Goal: Find specific page/section: Find specific page/section

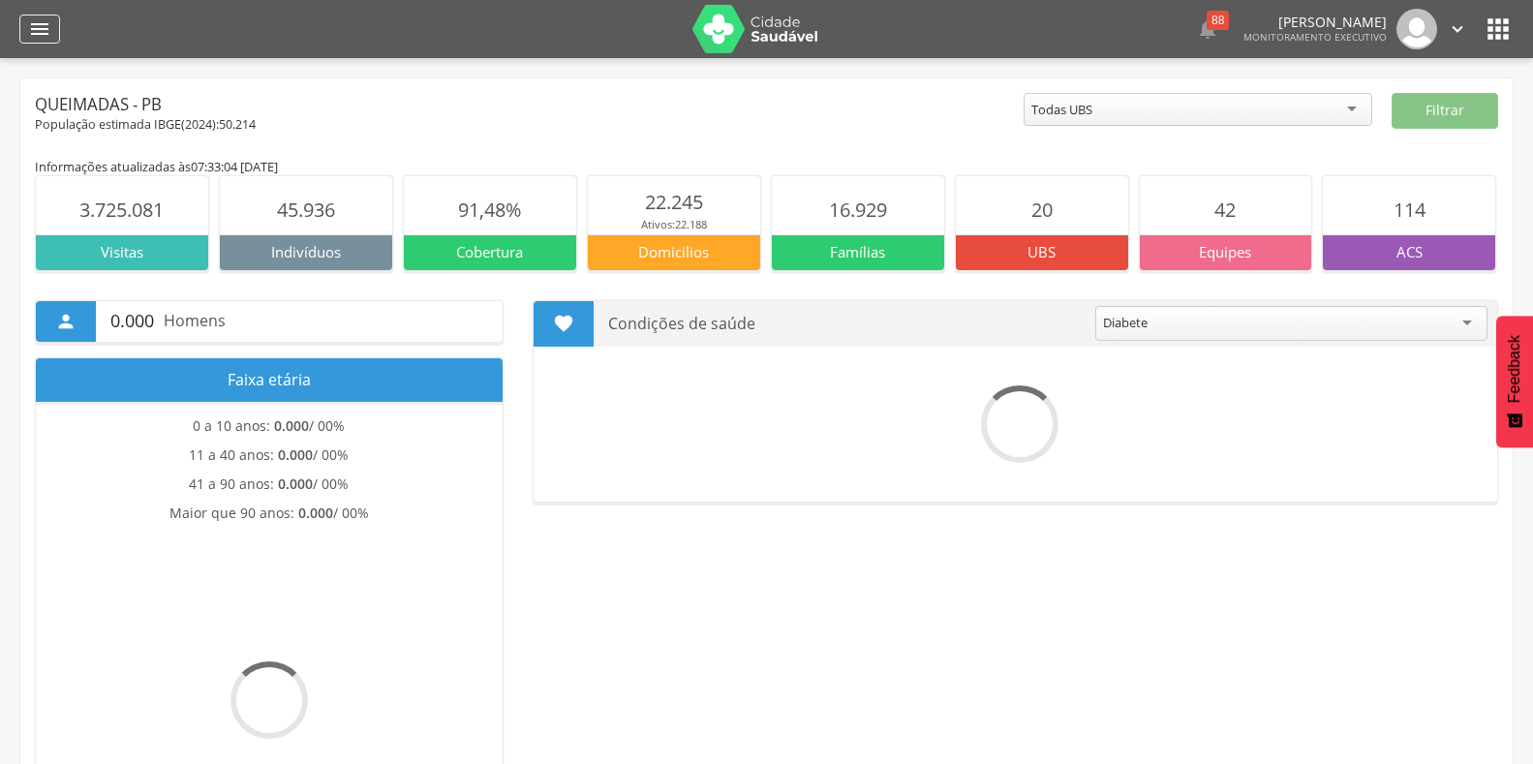
click at [38, 26] on icon "" at bounding box center [39, 28] width 23 height 23
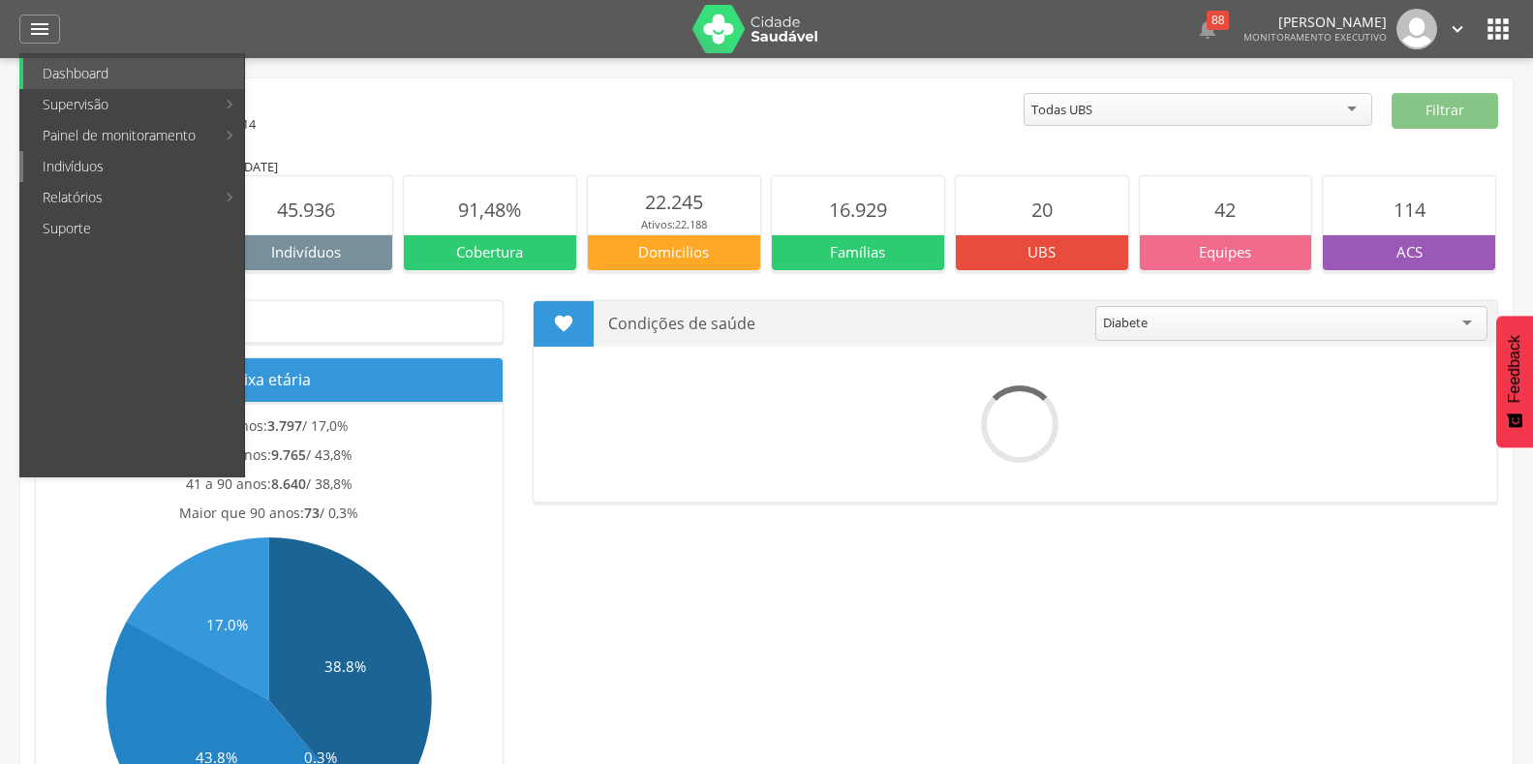
click at [73, 161] on link "Indivíduos" at bounding box center [133, 166] width 221 height 31
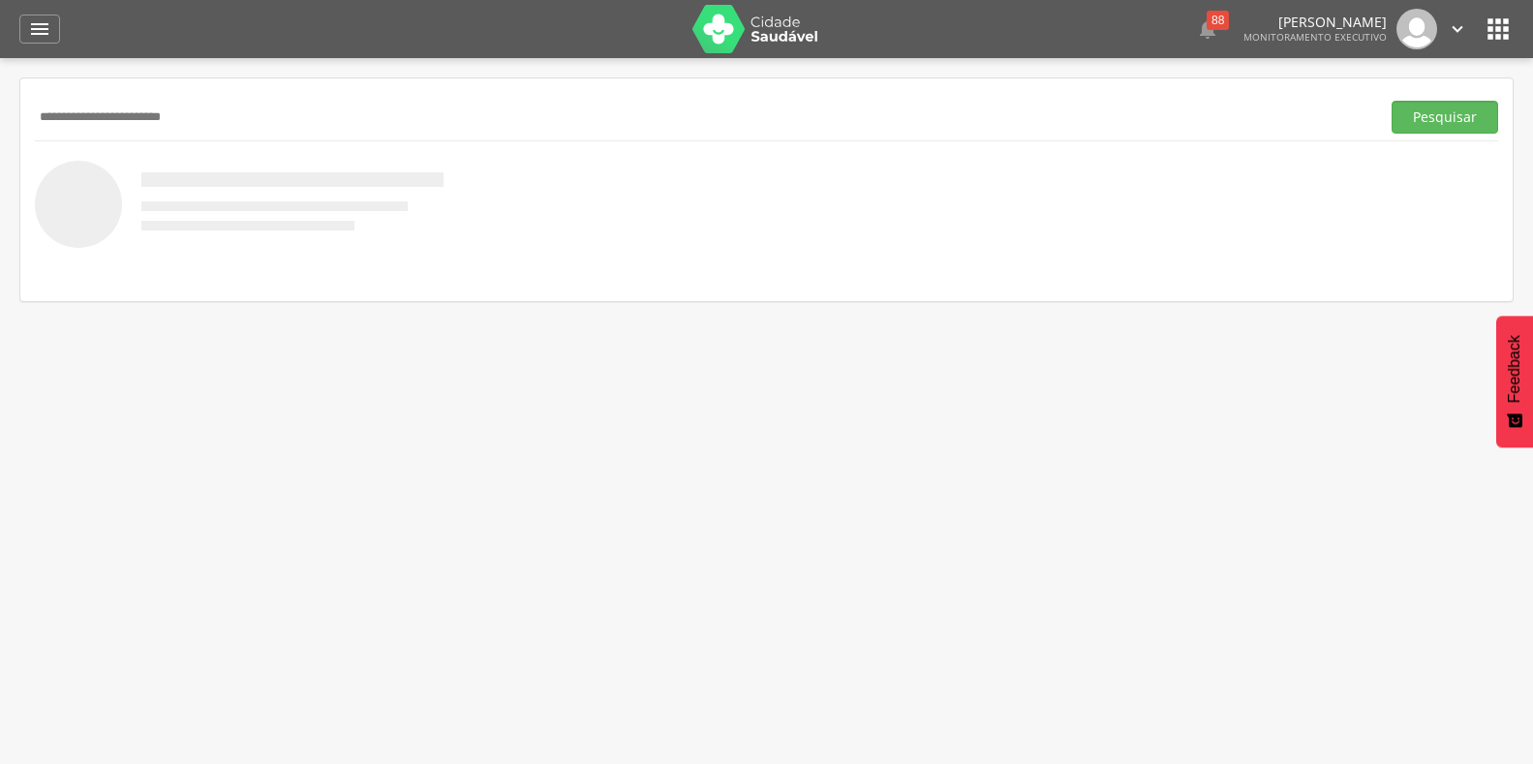
click at [1391, 101] on button "Pesquisar" at bounding box center [1444, 117] width 107 height 33
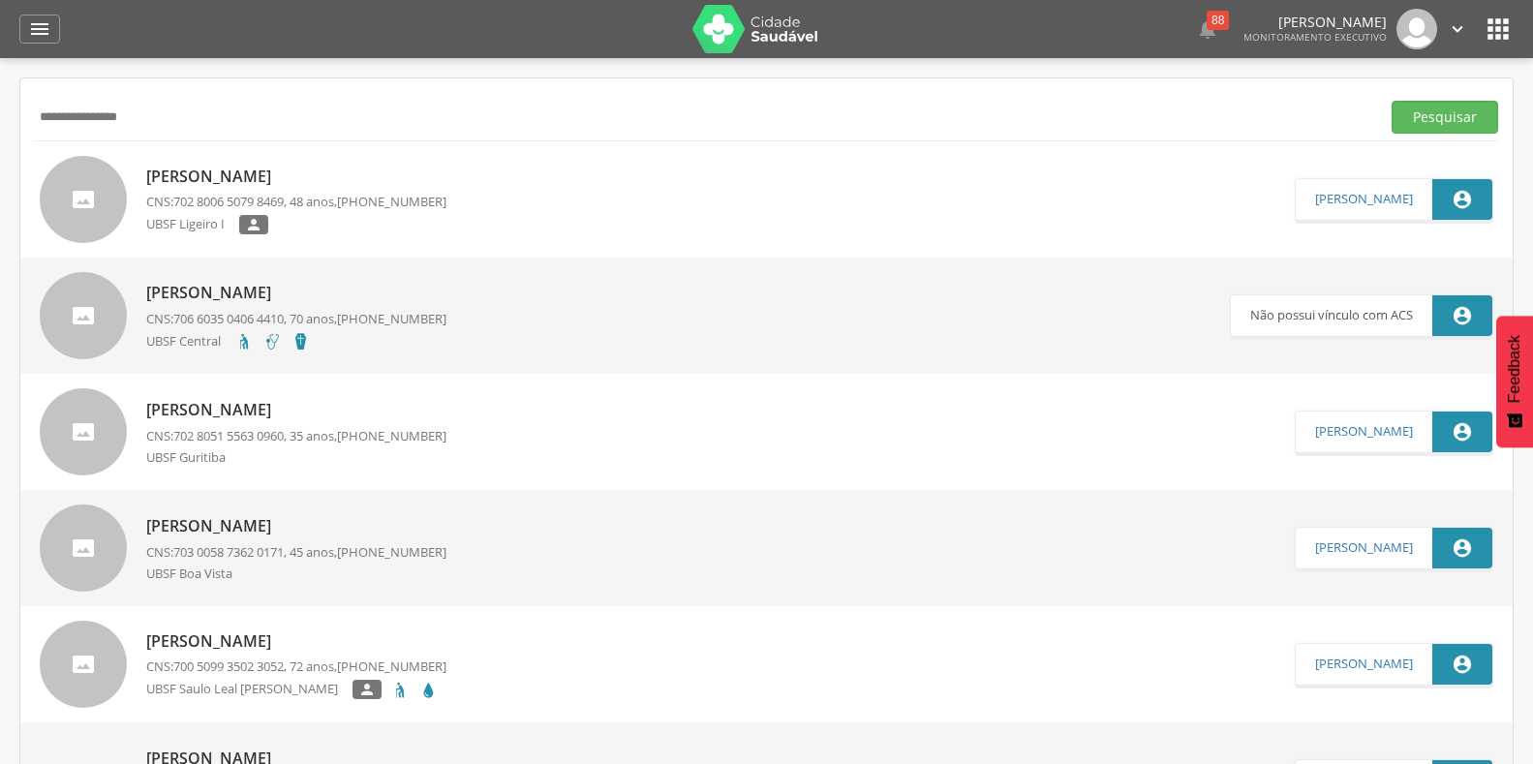
type input "**********"
click at [1391, 101] on button "Pesquisar" at bounding box center [1444, 117] width 107 height 33
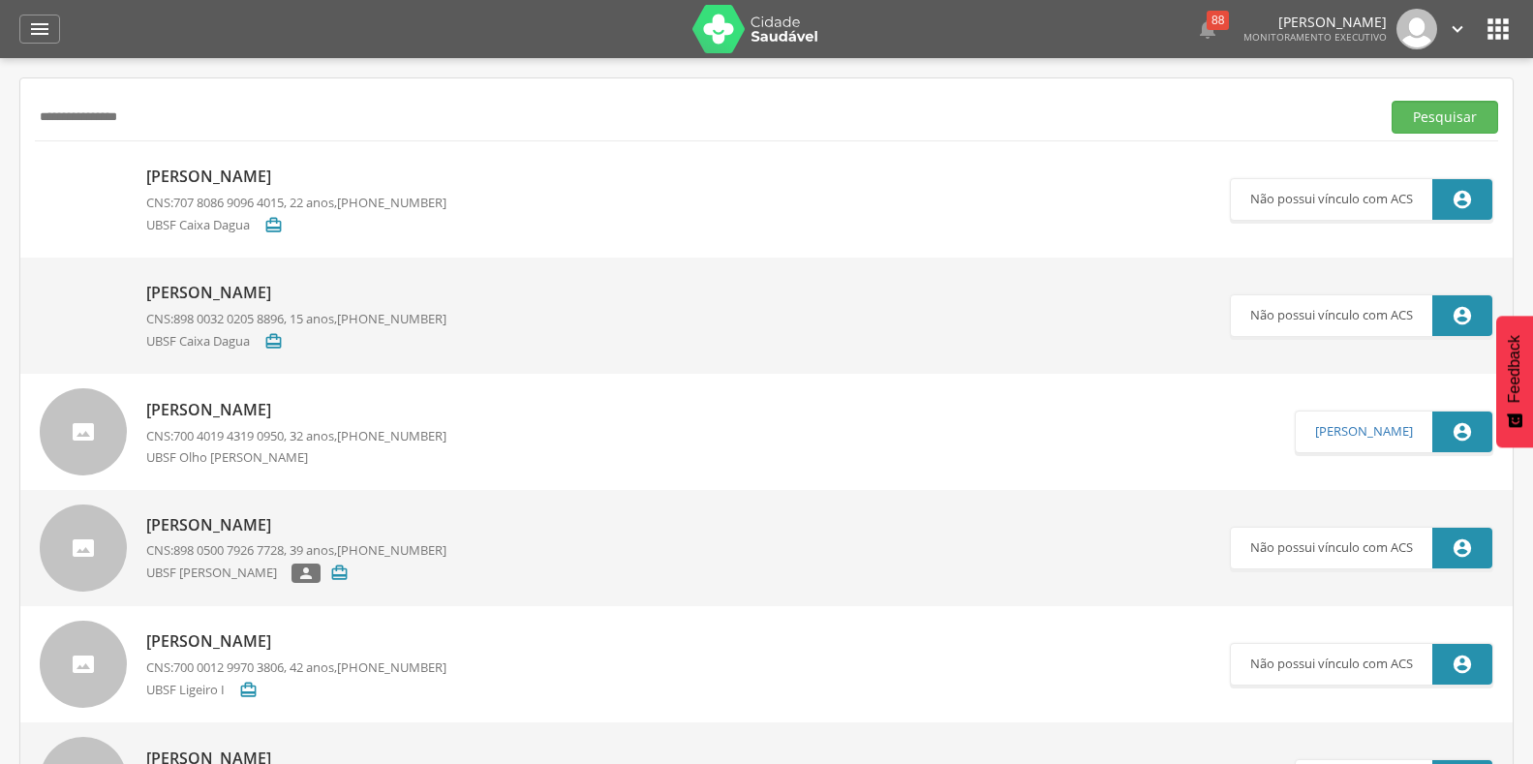
click at [301, 412] on p "[PERSON_NAME]" at bounding box center [296, 410] width 300 height 22
type input "**********"
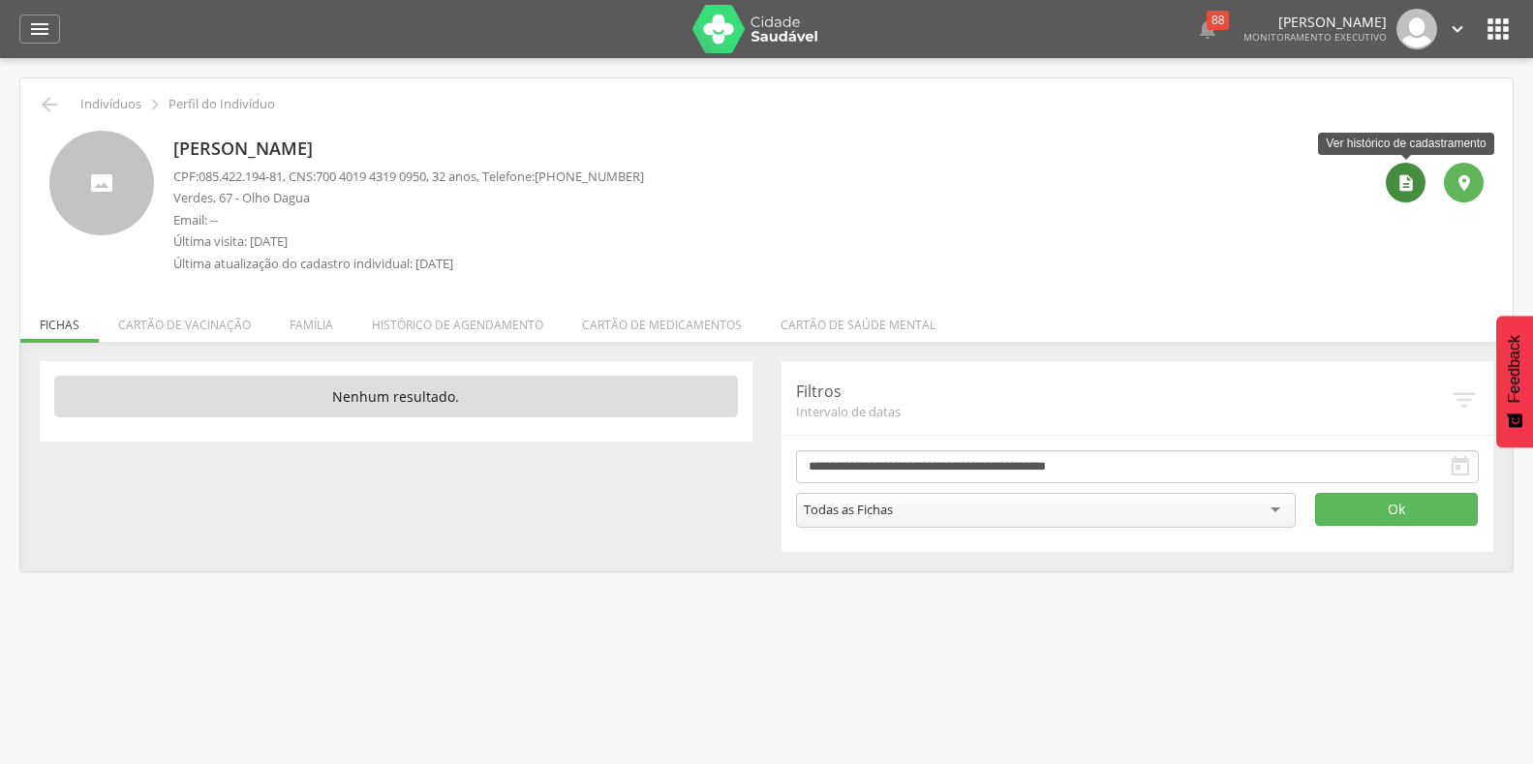
click at [1412, 185] on icon "" at bounding box center [1405, 182] width 19 height 19
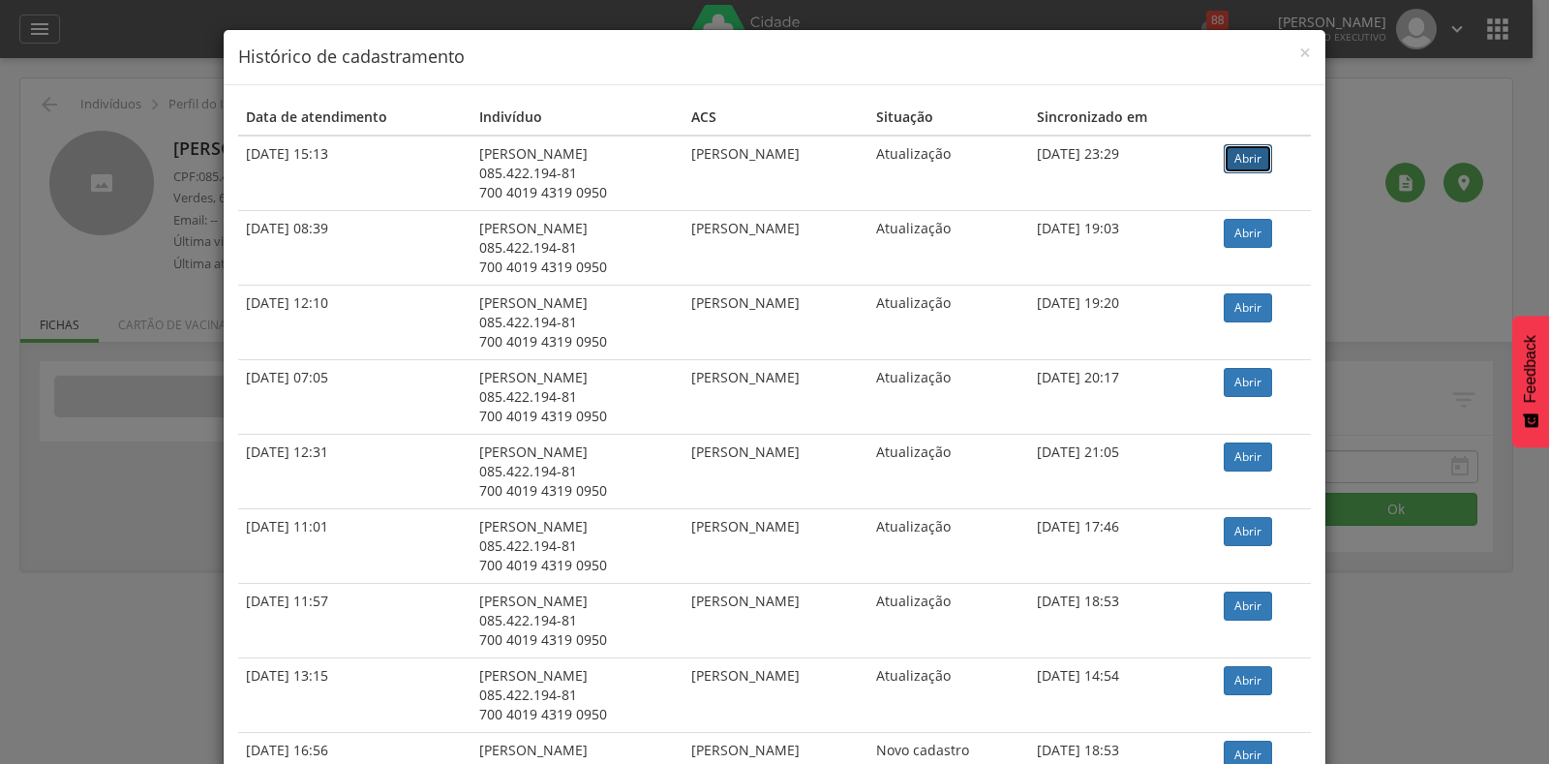
click at [1258, 158] on link "Abrir" at bounding box center [1248, 158] width 48 height 29
click at [33, 28] on div "× Histórico de cadastramento Data de atendimento Indivíduo ACS Situação Sincron…" at bounding box center [774, 382] width 1549 height 764
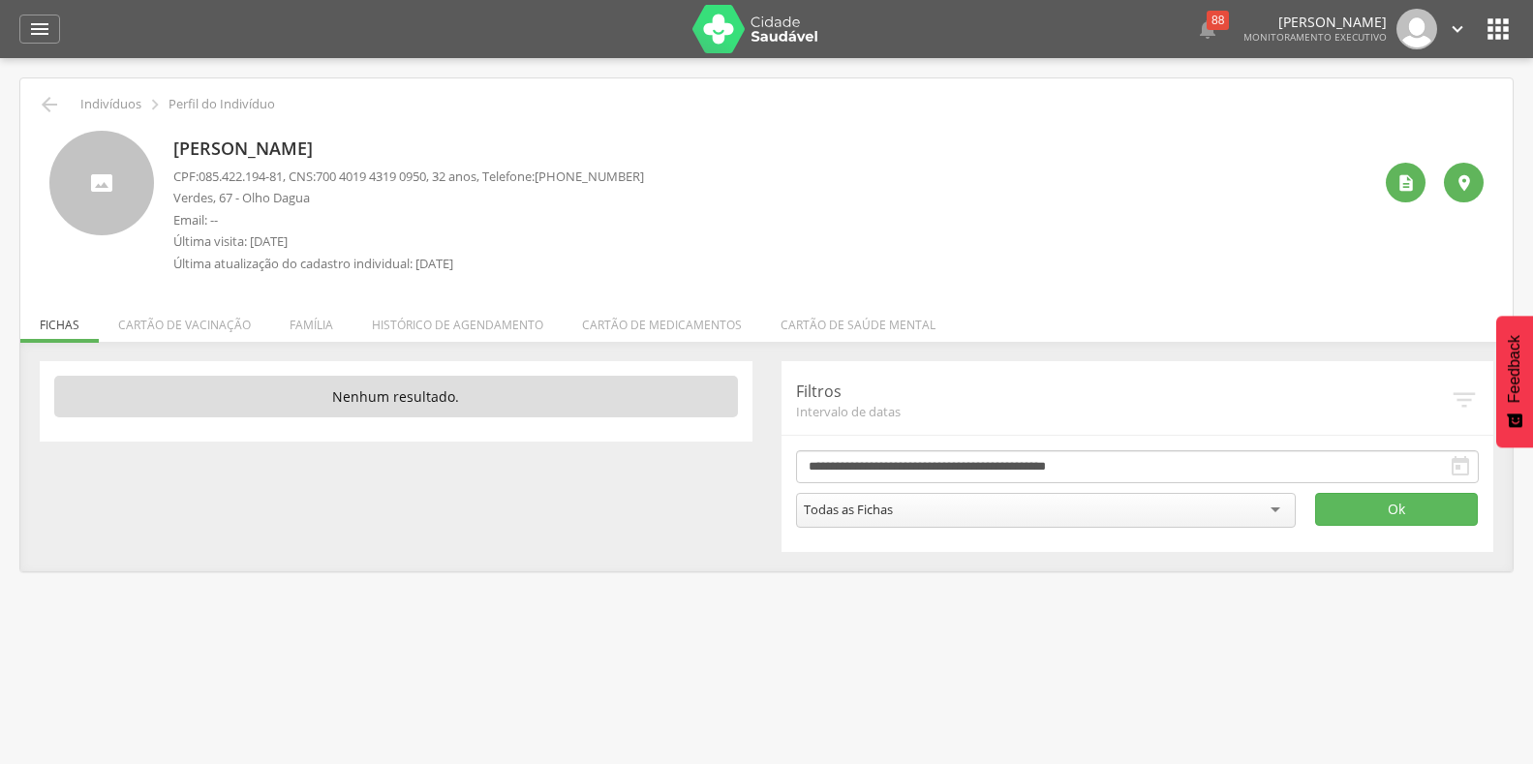
click at [33, 28] on icon "" at bounding box center [39, 28] width 23 height 23
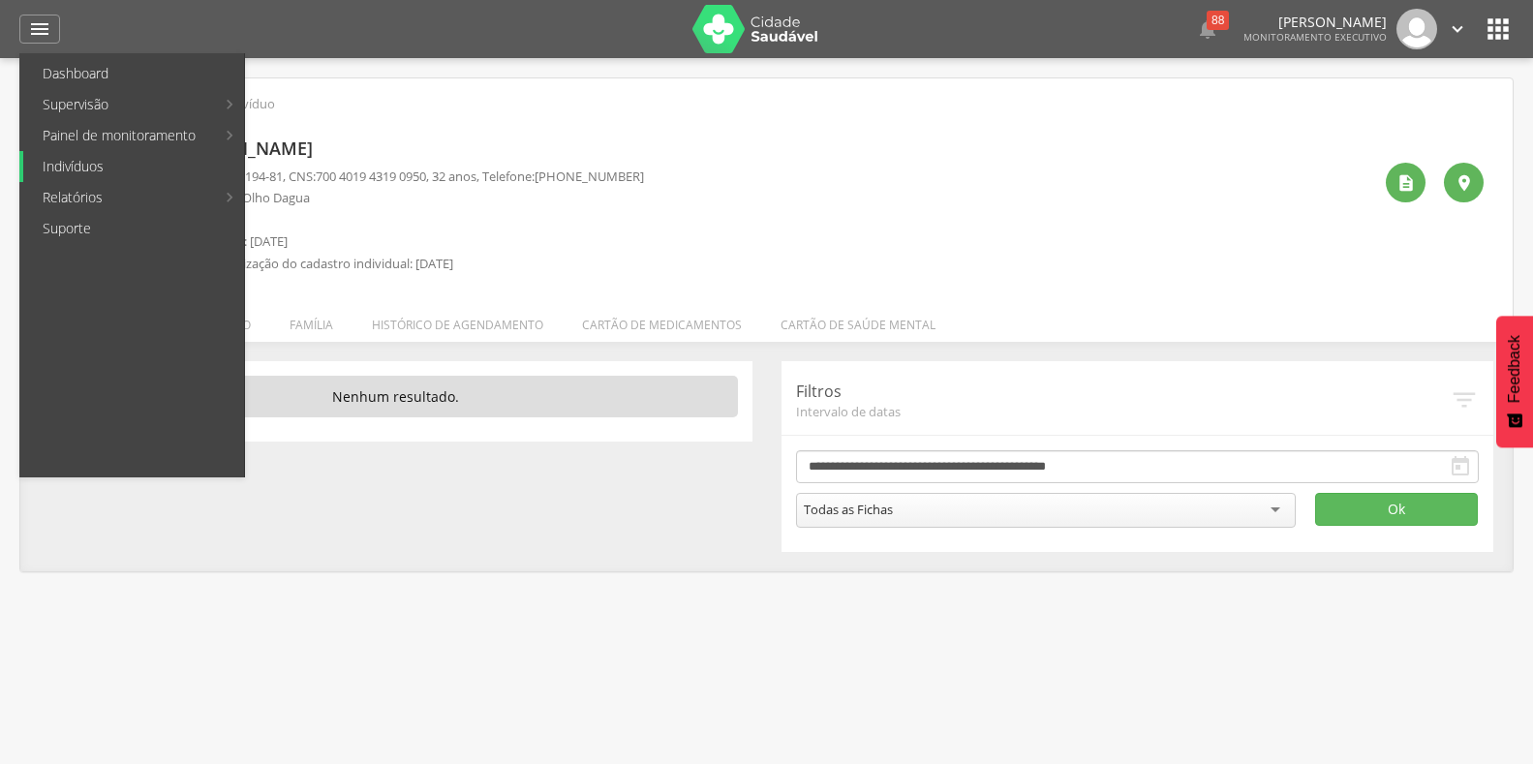
click at [49, 160] on link "Indivíduos" at bounding box center [133, 166] width 221 height 31
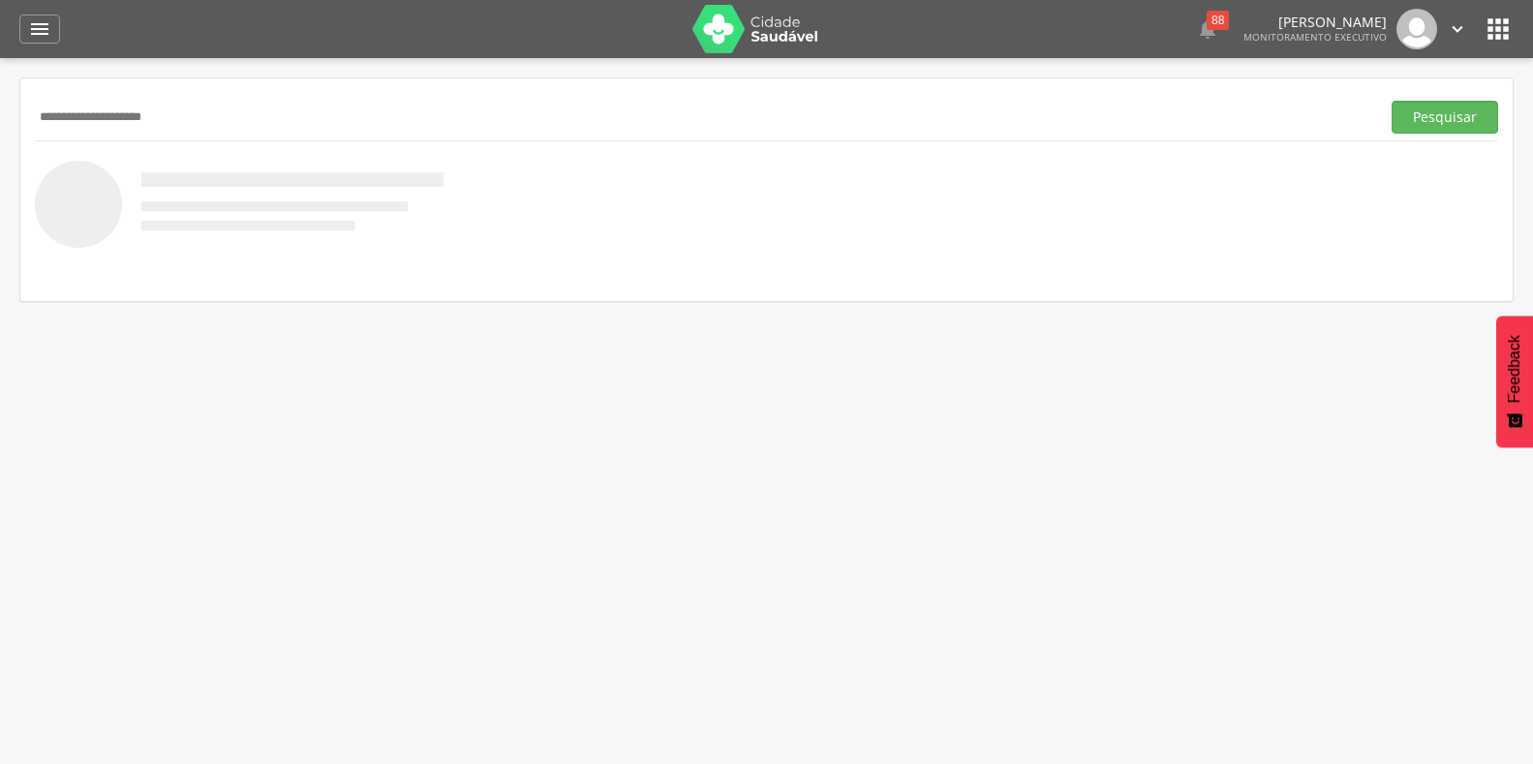
type input "**********"
click at [1391, 101] on button "Pesquisar" at bounding box center [1444, 117] width 107 height 33
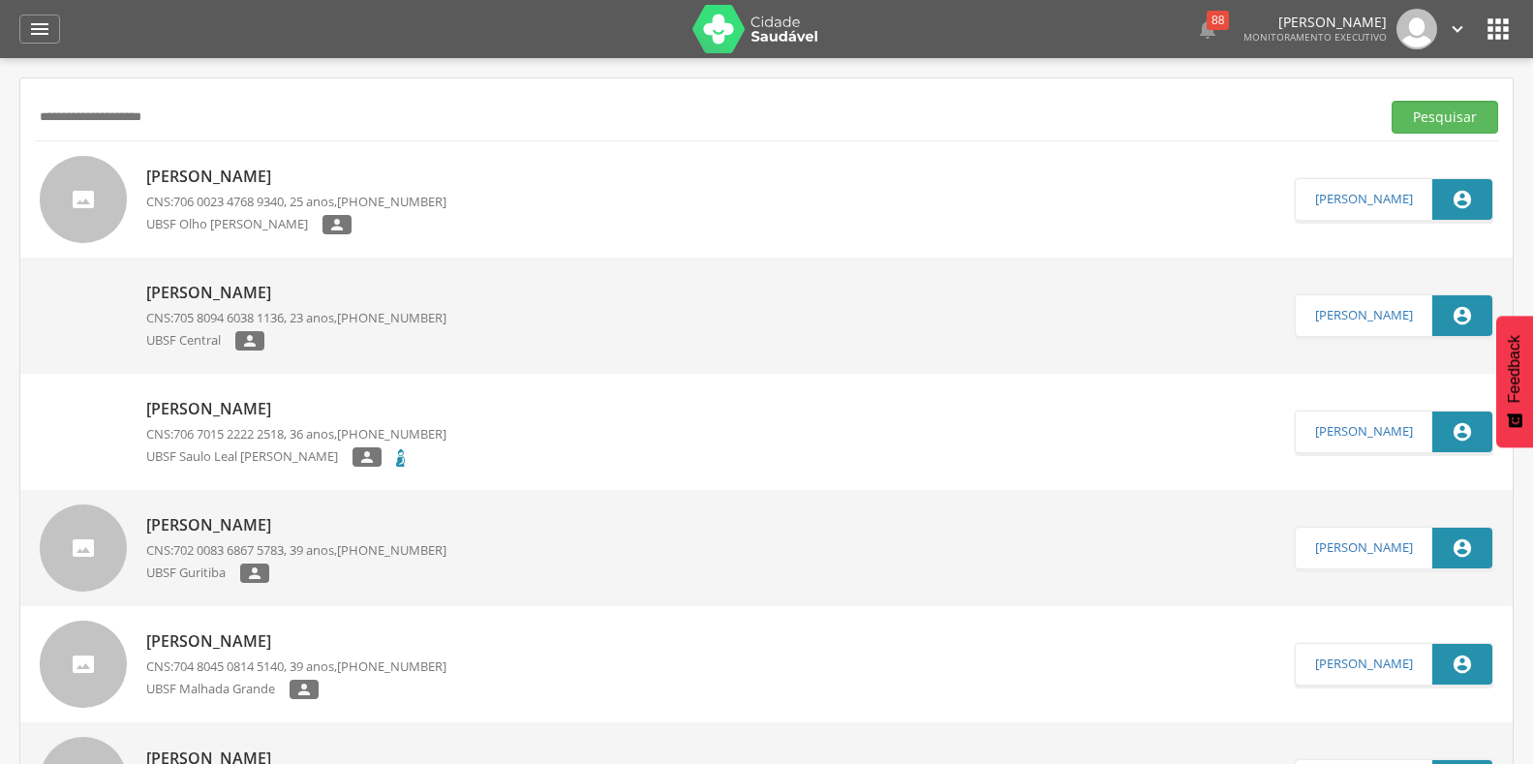
click at [274, 173] on p "[PERSON_NAME]" at bounding box center [296, 177] width 300 height 22
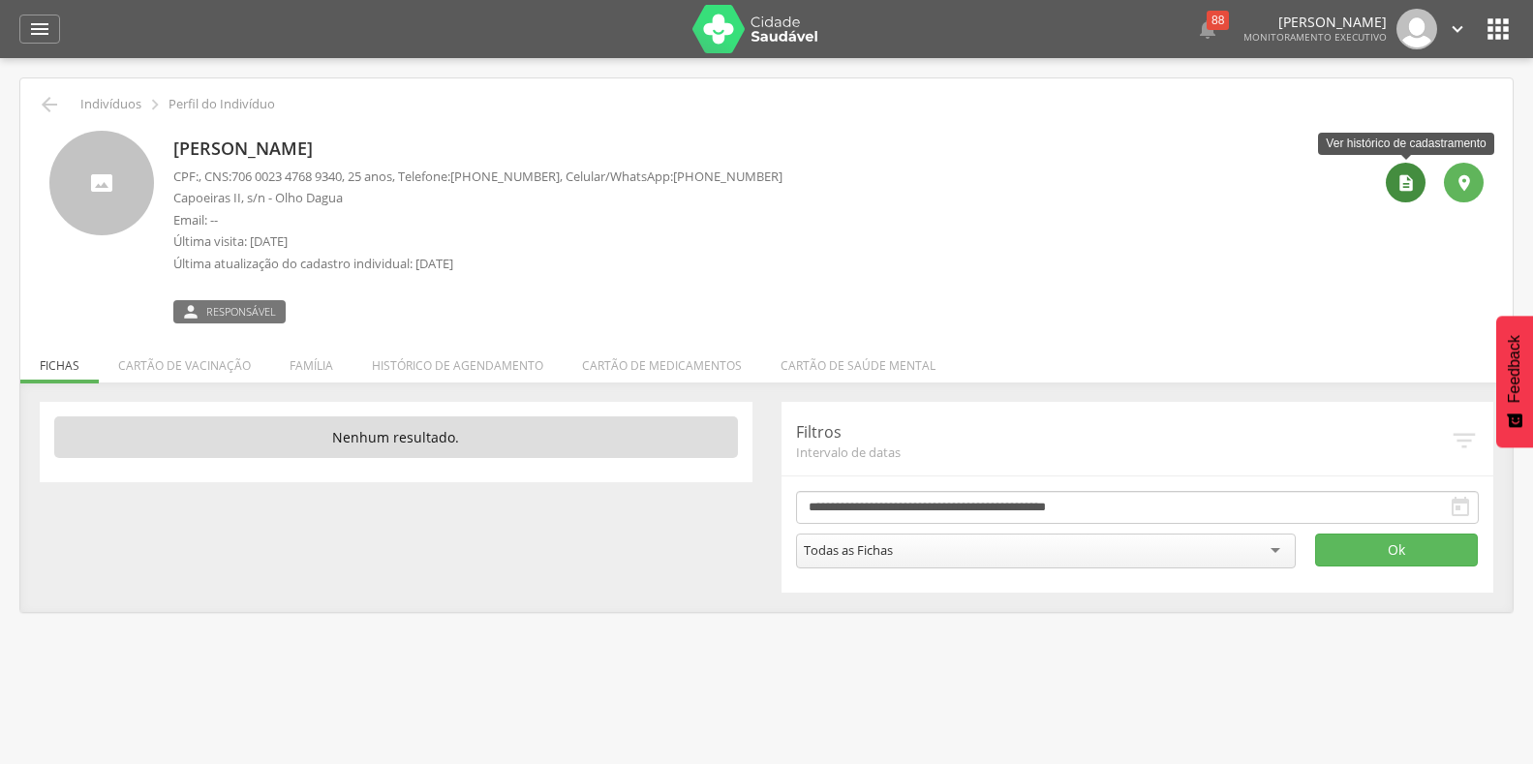
click at [1409, 188] on icon "" at bounding box center [1405, 182] width 19 height 19
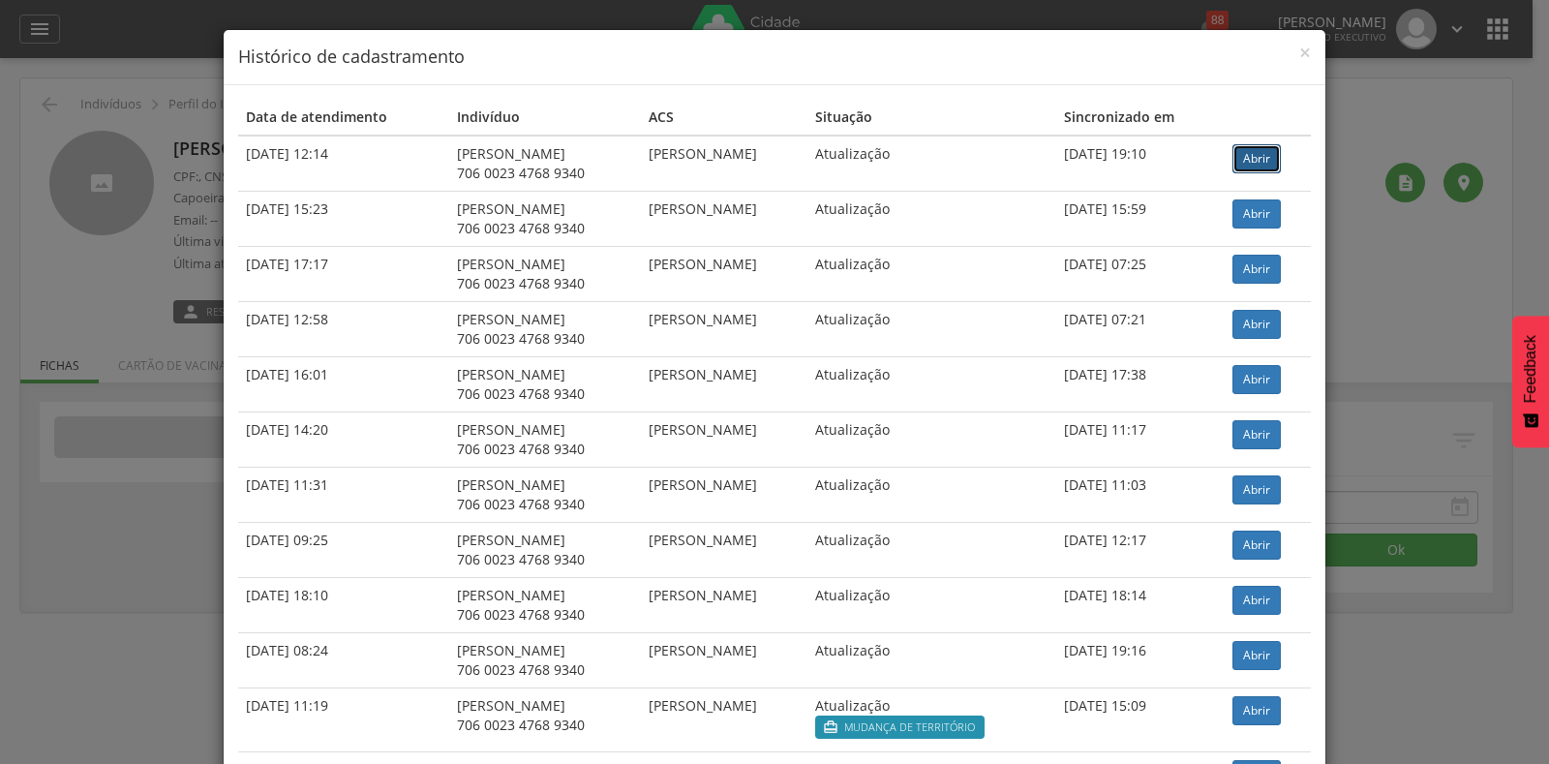
click at [1266, 162] on link "Abrir" at bounding box center [1257, 158] width 48 height 29
click at [41, 23] on div "× Histórico de cadastramento Data de atendimento Indivíduo ACS Situação Sincron…" at bounding box center [774, 382] width 1549 height 764
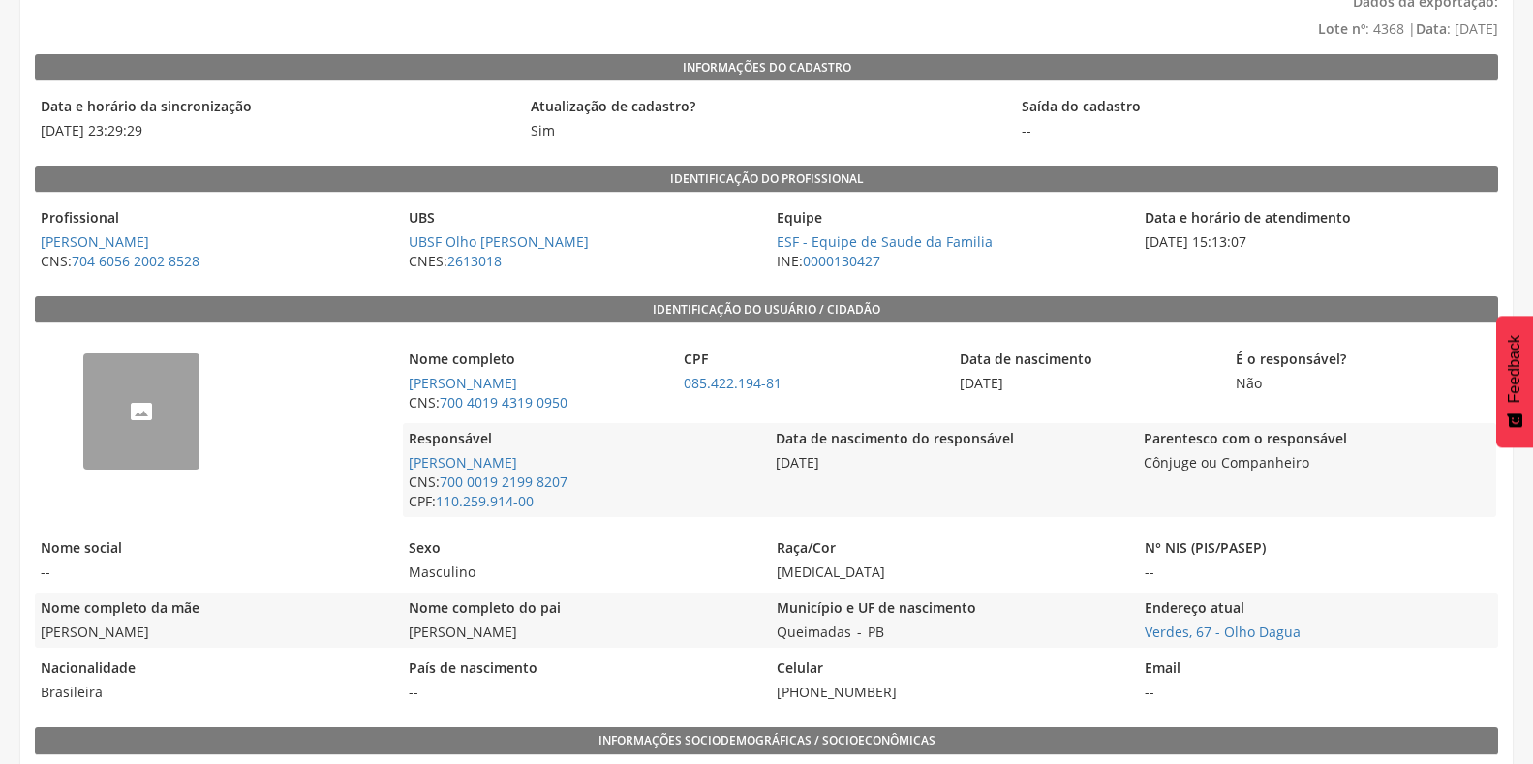
scroll to position [194, 0]
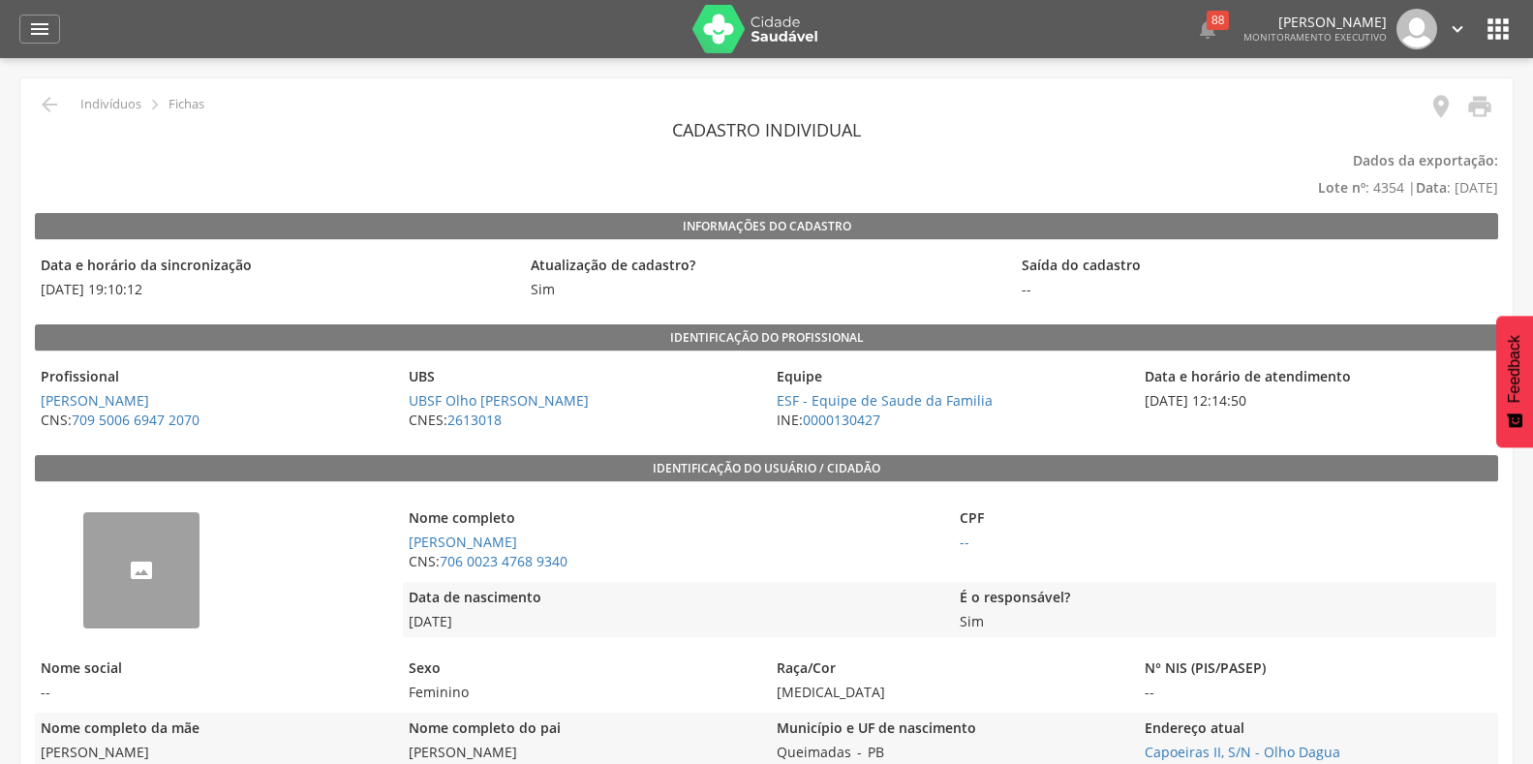
scroll to position [194, 0]
